Goal: Check status: Check status

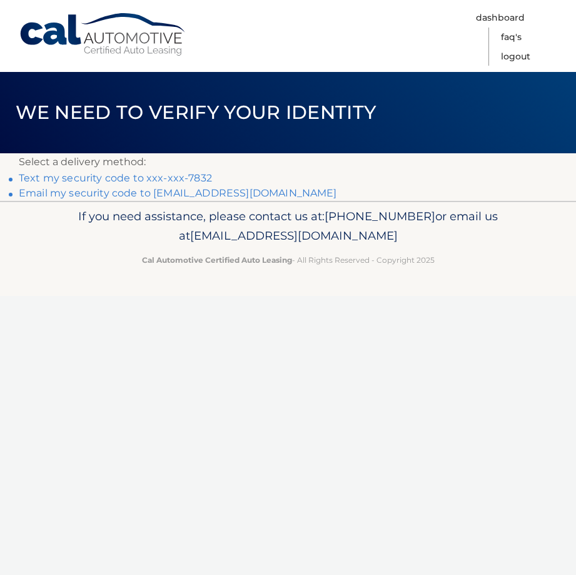
click at [38, 179] on link "Text my security code to xxx-xxx-7832" at bounding box center [115, 178] width 193 height 12
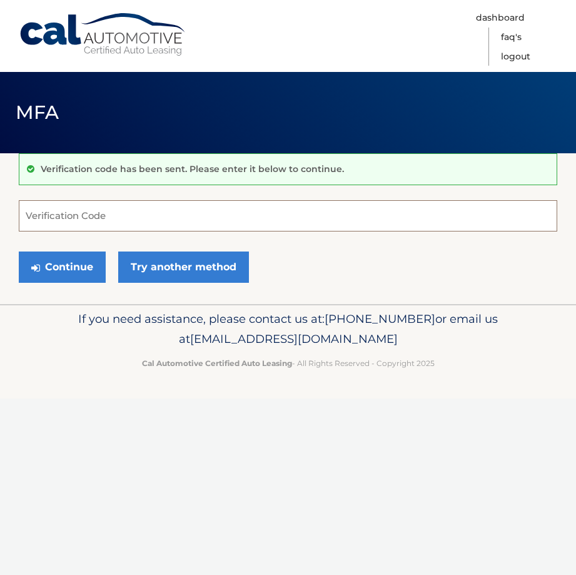
click at [45, 216] on input "Verification Code" at bounding box center [288, 215] width 538 height 31
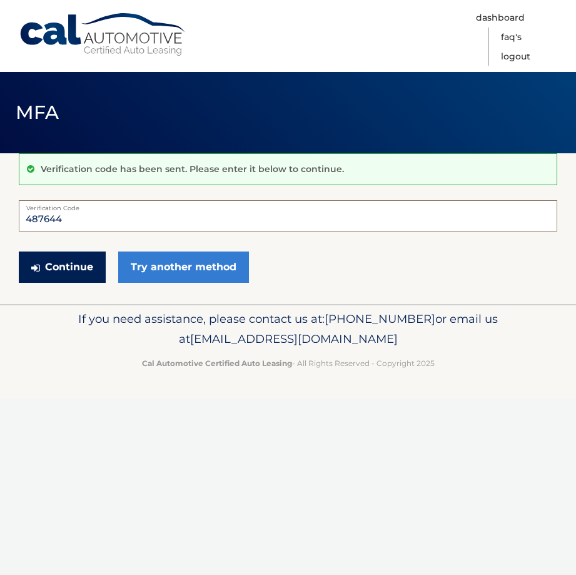
type input "487644"
click at [65, 271] on button "Continue" at bounding box center [62, 266] width 87 height 31
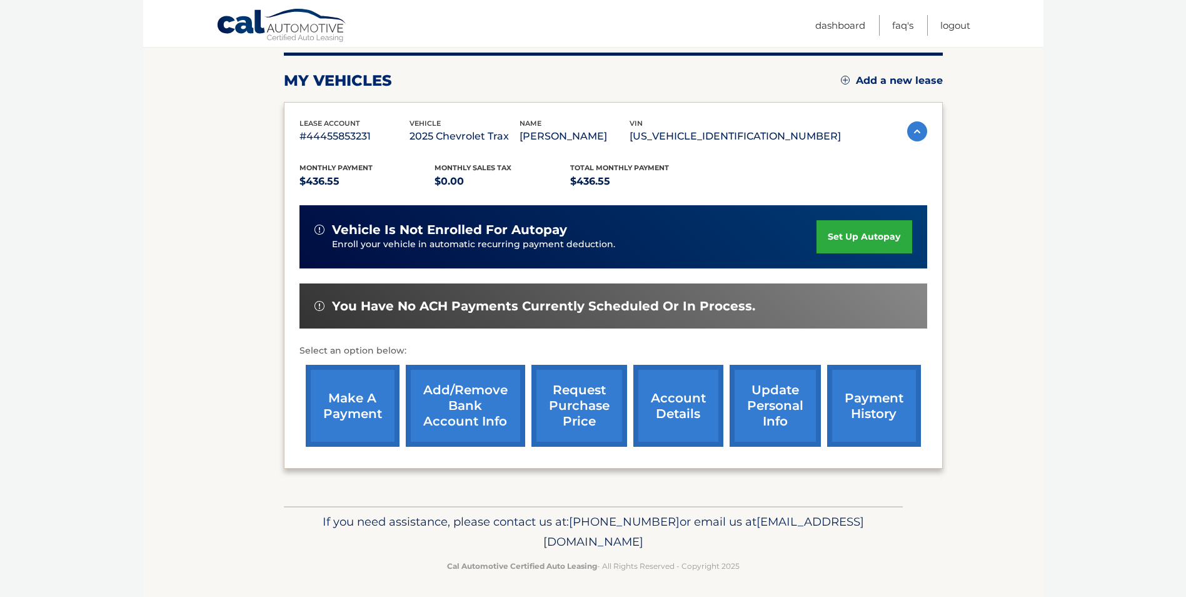
scroll to position [161, 0]
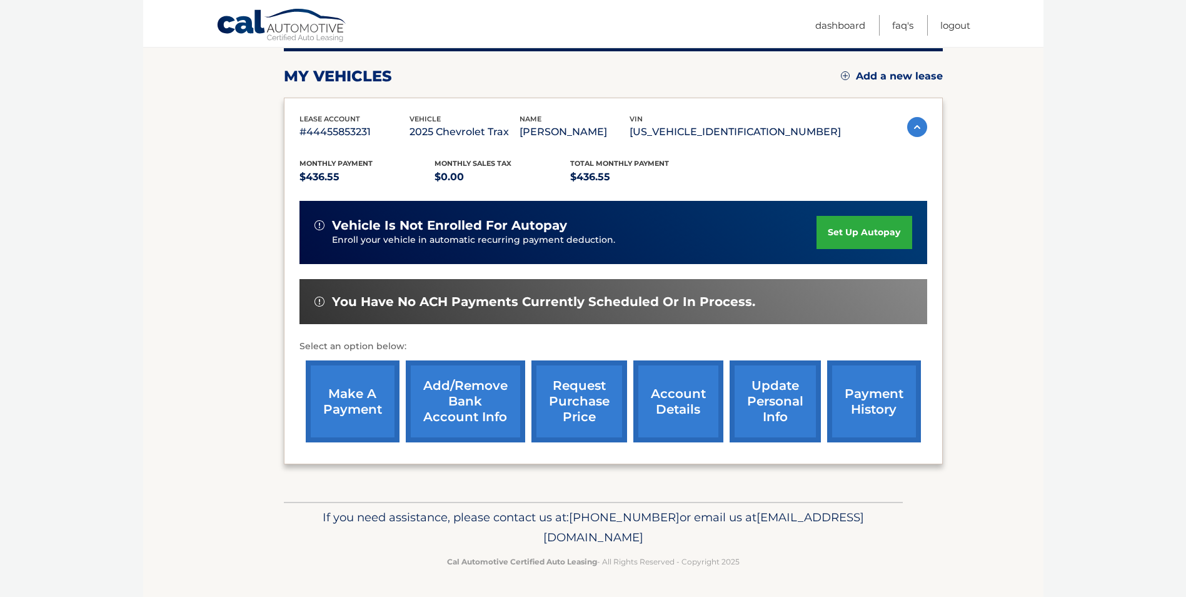
click at [575, 402] on link "payment history" at bounding box center [874, 401] width 94 height 82
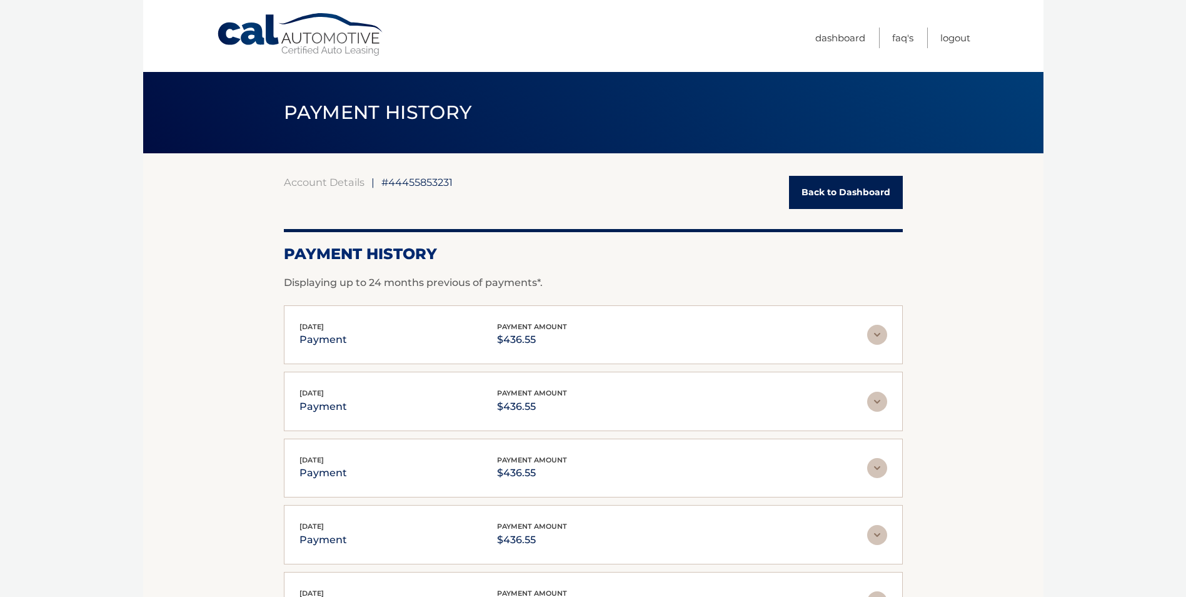
click at [824, 189] on link "Back to Dashboard" at bounding box center [846, 192] width 114 height 33
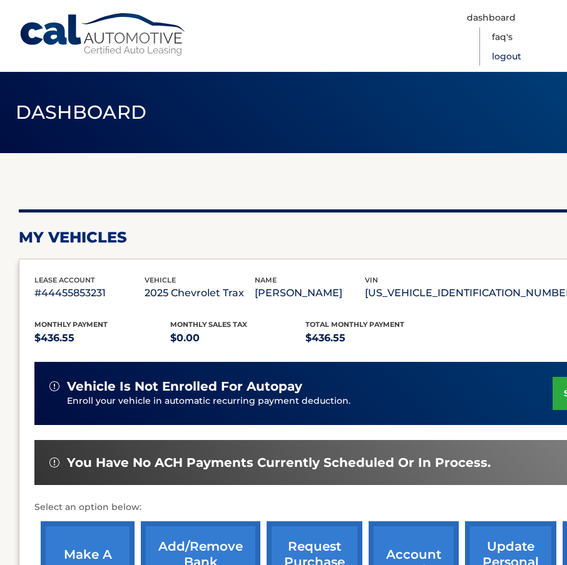
click at [506, 56] on link "Logout" at bounding box center [506, 56] width 29 height 19
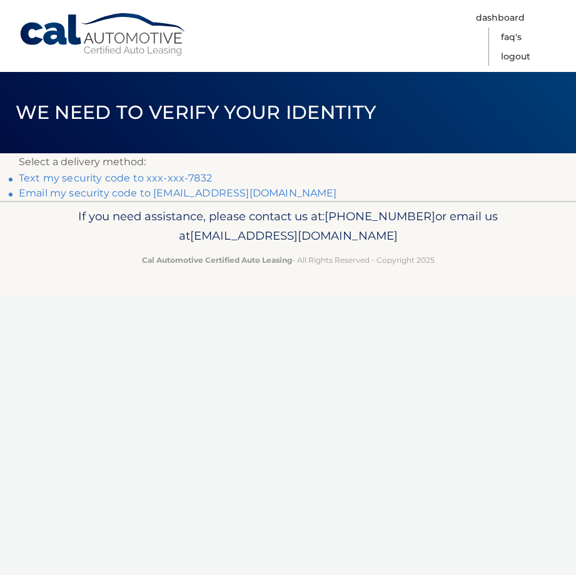
click at [116, 175] on link "Text my security code to xxx-xxx-7832" at bounding box center [115, 178] width 193 height 12
click at [66, 174] on link "Text my security code to xxx-xxx-7832" at bounding box center [115, 178] width 193 height 12
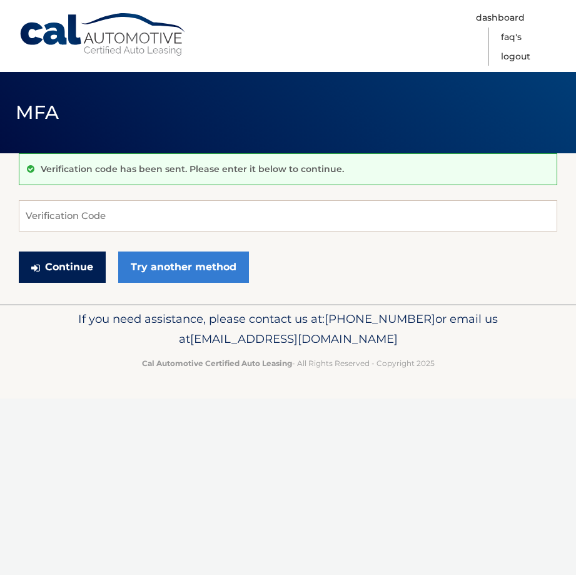
click at [85, 270] on button "Continue" at bounding box center [62, 266] width 87 height 31
click at [66, 220] on input "Verification Code" at bounding box center [288, 215] width 538 height 31
type input "633334"
click at [83, 261] on button "Continue" at bounding box center [62, 266] width 87 height 31
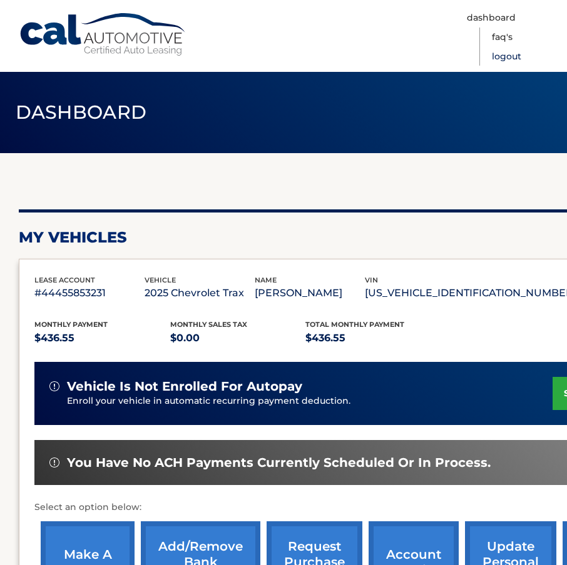
click at [503, 55] on link "Logout" at bounding box center [506, 56] width 29 height 19
